Goal: Transaction & Acquisition: Purchase product/service

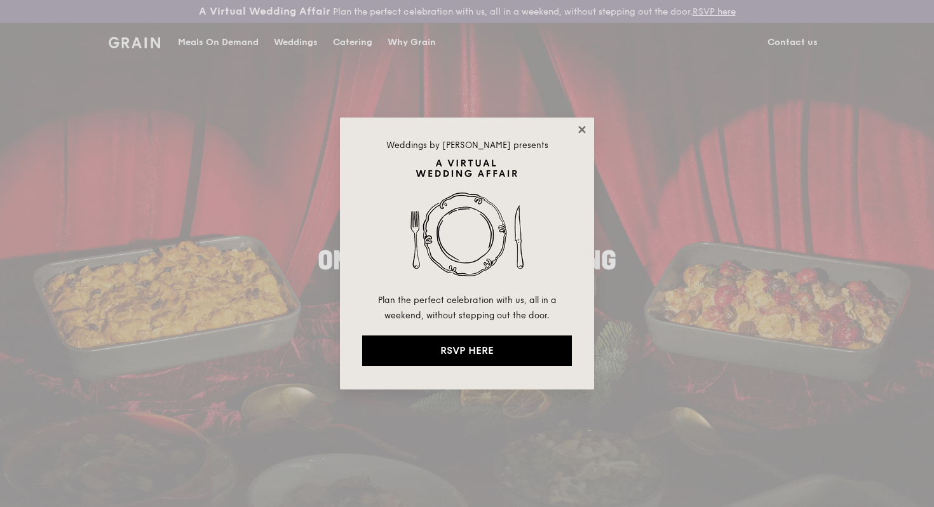
click at [578, 127] on icon at bounding box center [581, 129] width 11 height 11
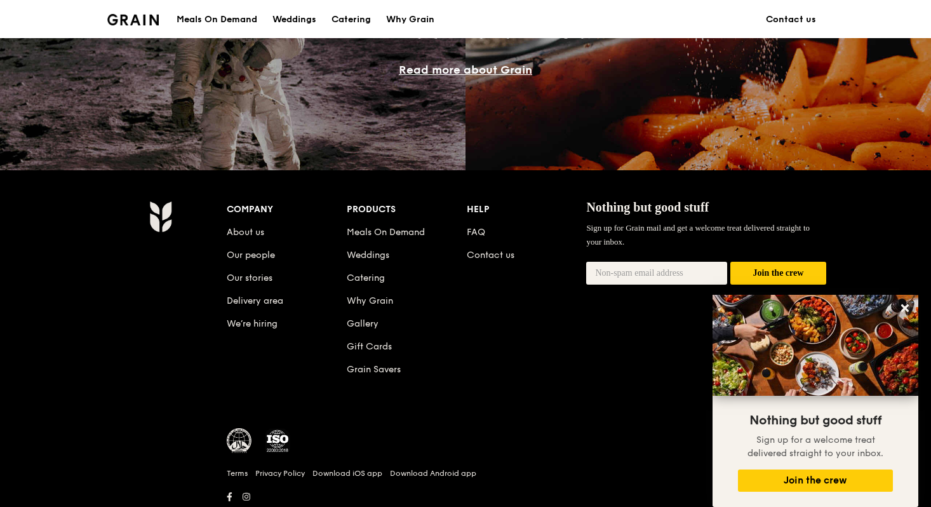
scroll to position [1246, 0]
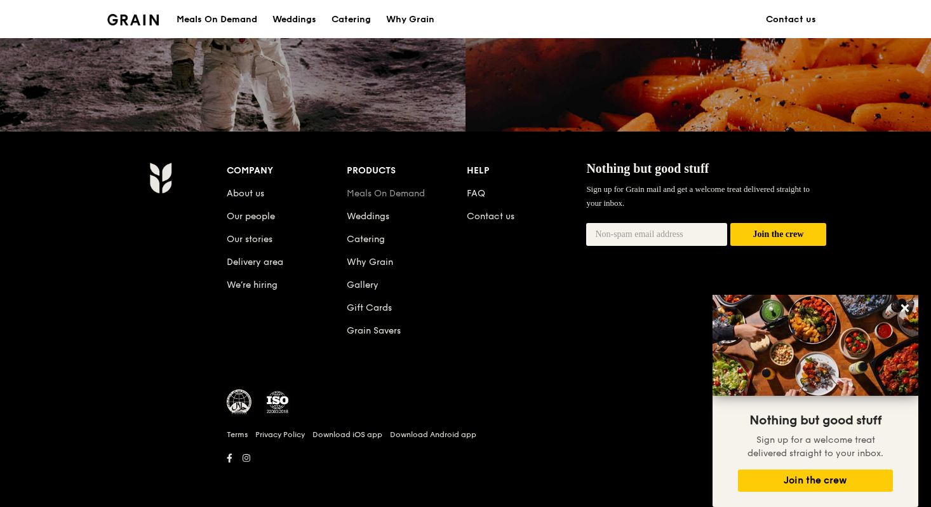
click at [383, 193] on link "Meals On Demand" at bounding box center [386, 193] width 78 height 11
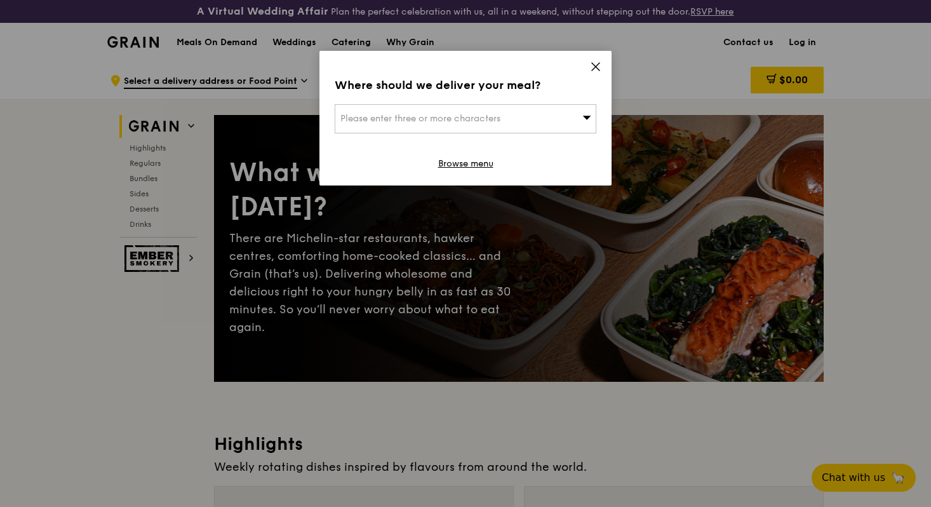
click at [576, 106] on div "Please enter three or more characters" at bounding box center [466, 118] width 262 height 29
click at [591, 55] on div "Where should we deliver your meal? Please enter three or more characters Please…" at bounding box center [466, 118] width 292 height 135
click at [596, 62] on icon at bounding box center [595, 66] width 11 height 11
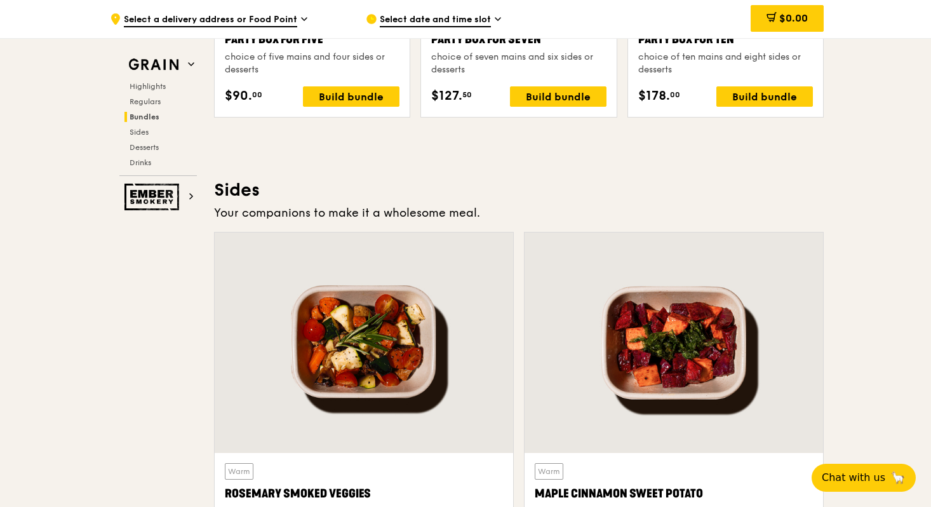
scroll to position [2726, 0]
